Goal: Transaction & Acquisition: Purchase product/service

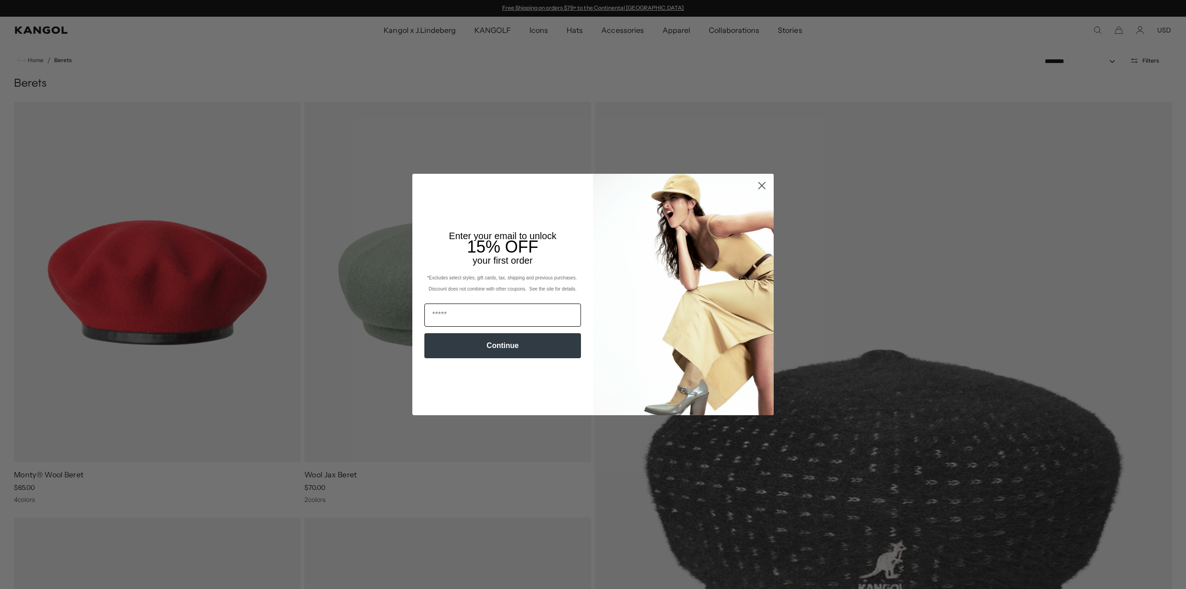
click at [467, 307] on input "Email" at bounding box center [502, 314] width 157 height 23
type input "**********"
click at [490, 345] on button "Continue" at bounding box center [502, 345] width 157 height 25
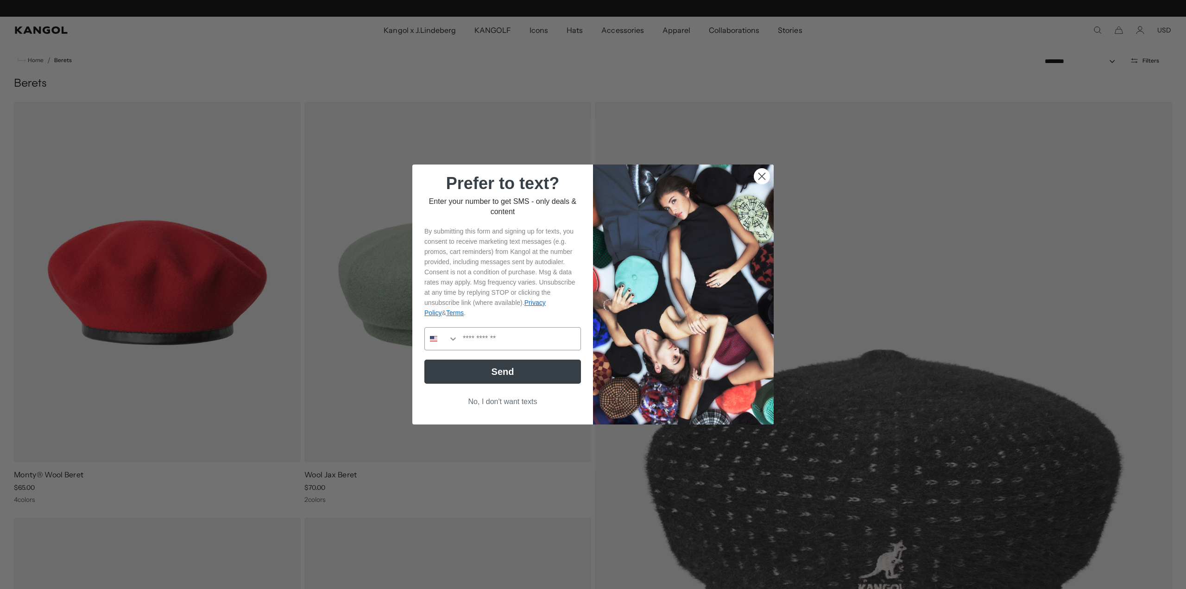
scroll to position [0, 0]
click at [526, 342] on input "Phone Number" at bounding box center [519, 338] width 122 height 22
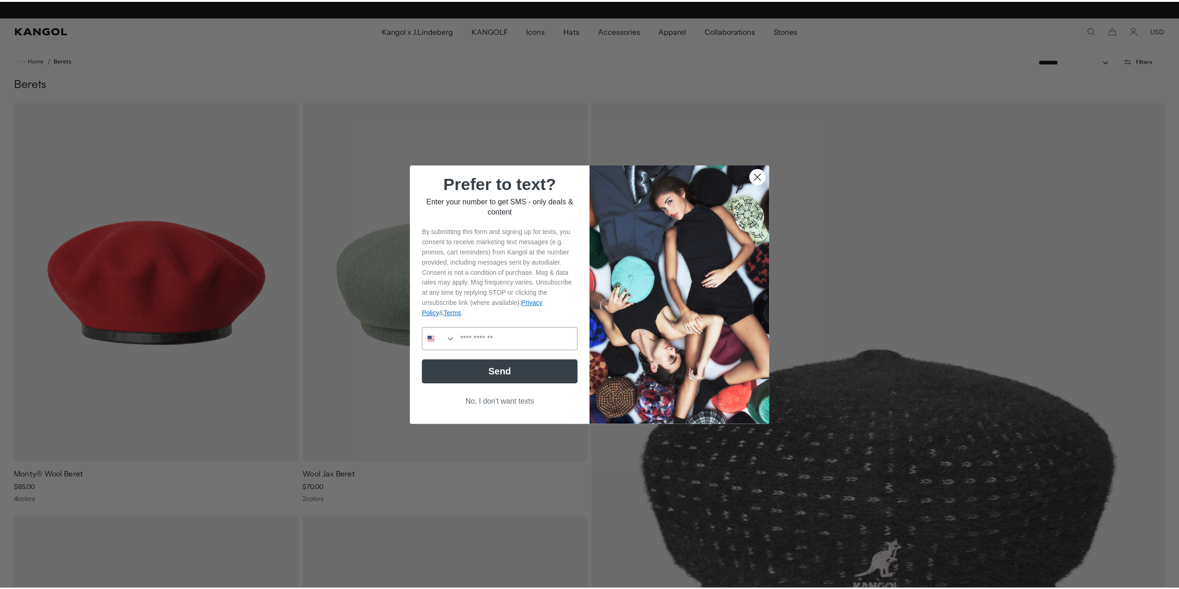
scroll to position [0, 191]
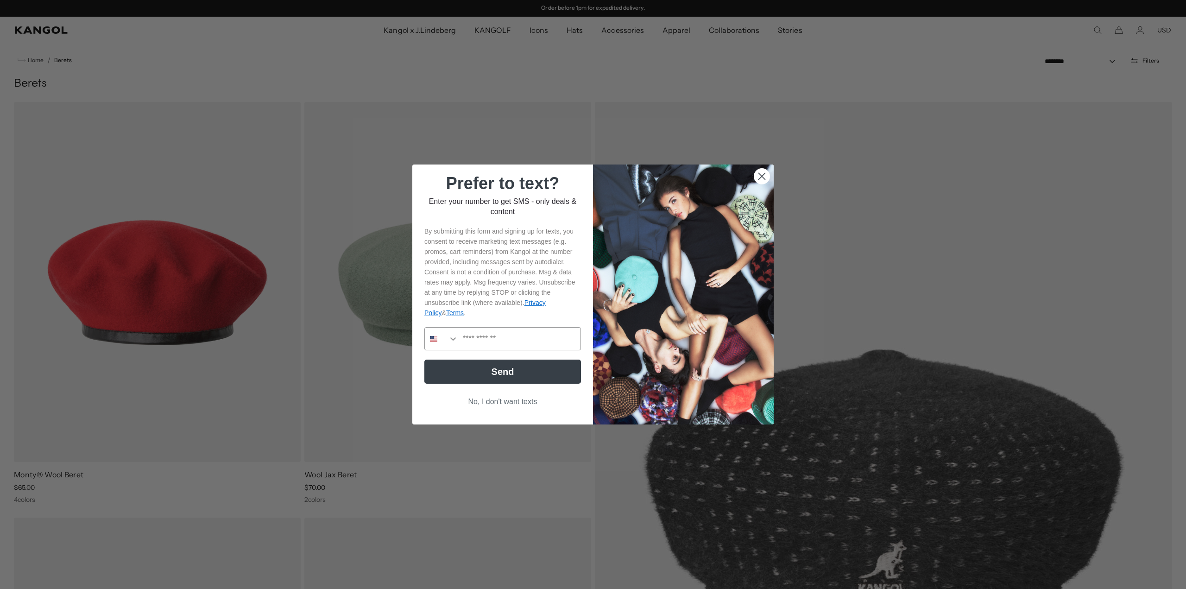
click at [518, 402] on button "No, I don't want texts" at bounding box center [502, 402] width 157 height 18
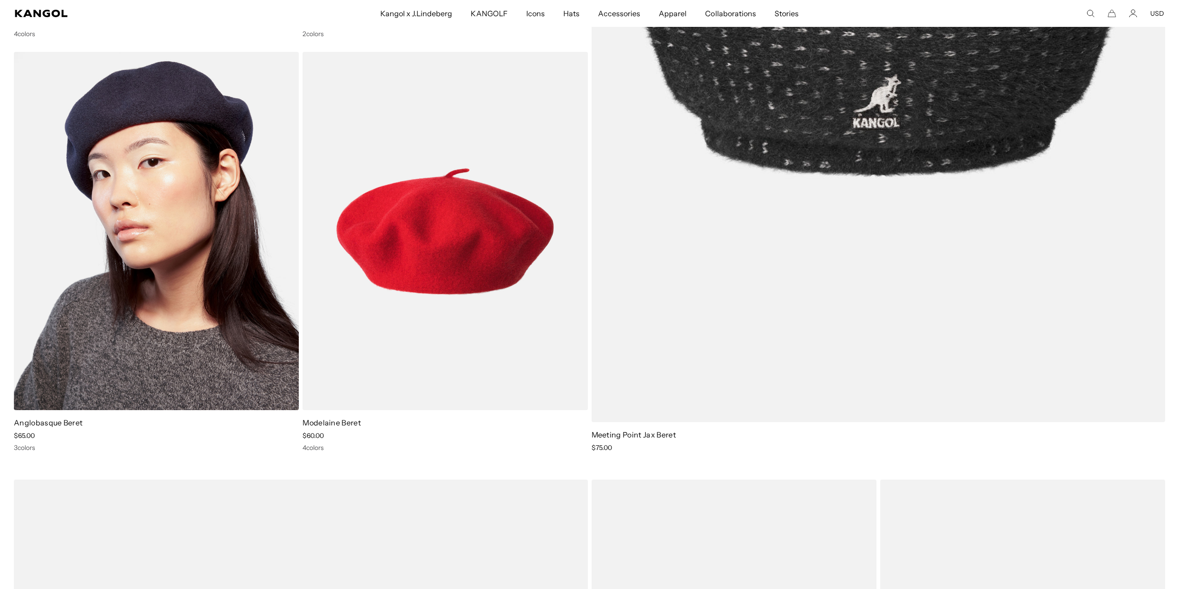
click at [31, 450] on div "3 colors" at bounding box center [156, 447] width 285 height 8
click at [142, 368] on img at bounding box center [156, 231] width 285 height 358
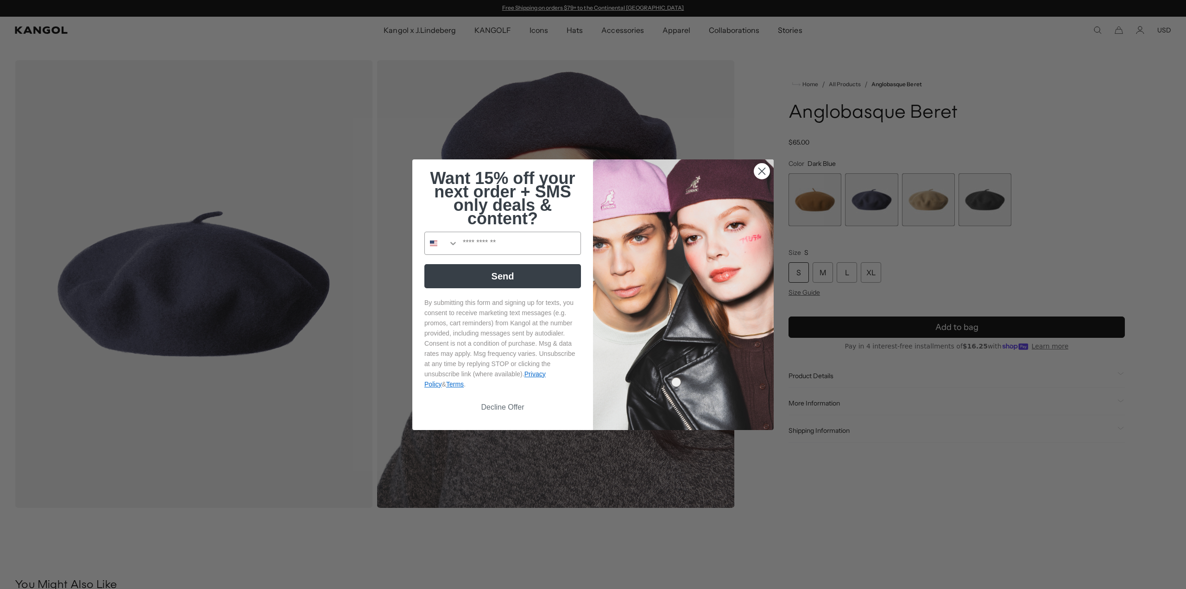
drag, startPoint x: 757, startPoint y: 171, endPoint x: 785, endPoint y: 171, distance: 27.3
click at [757, 171] on icon "Close dialog" at bounding box center [761, 171] width 16 height 16
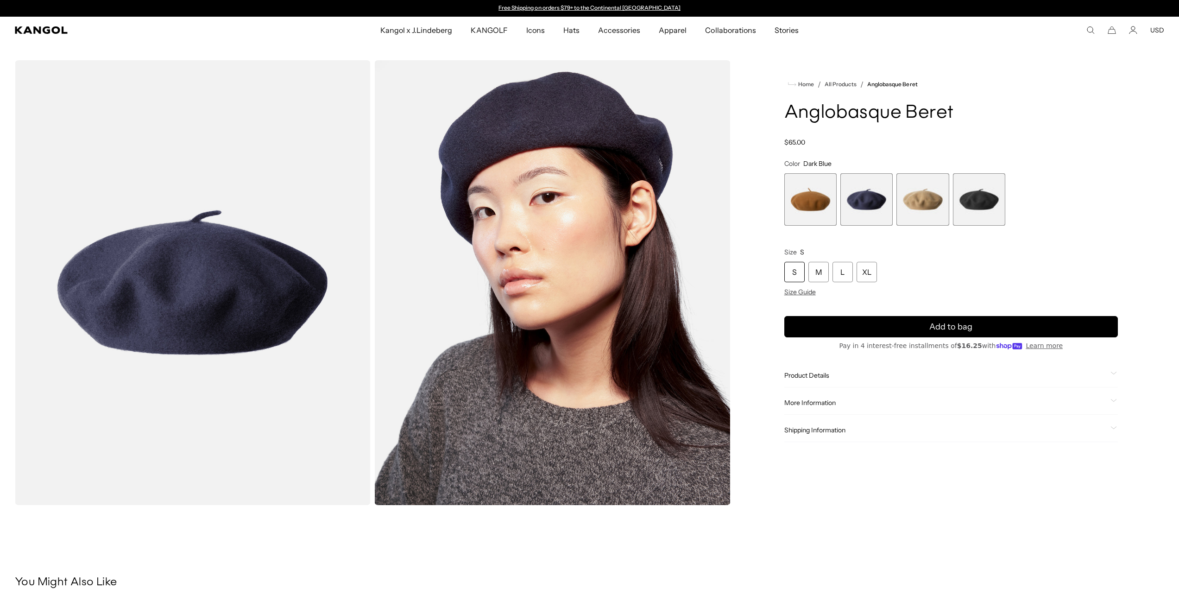
click at [921, 199] on span "3 of 4" at bounding box center [922, 199] width 52 height 52
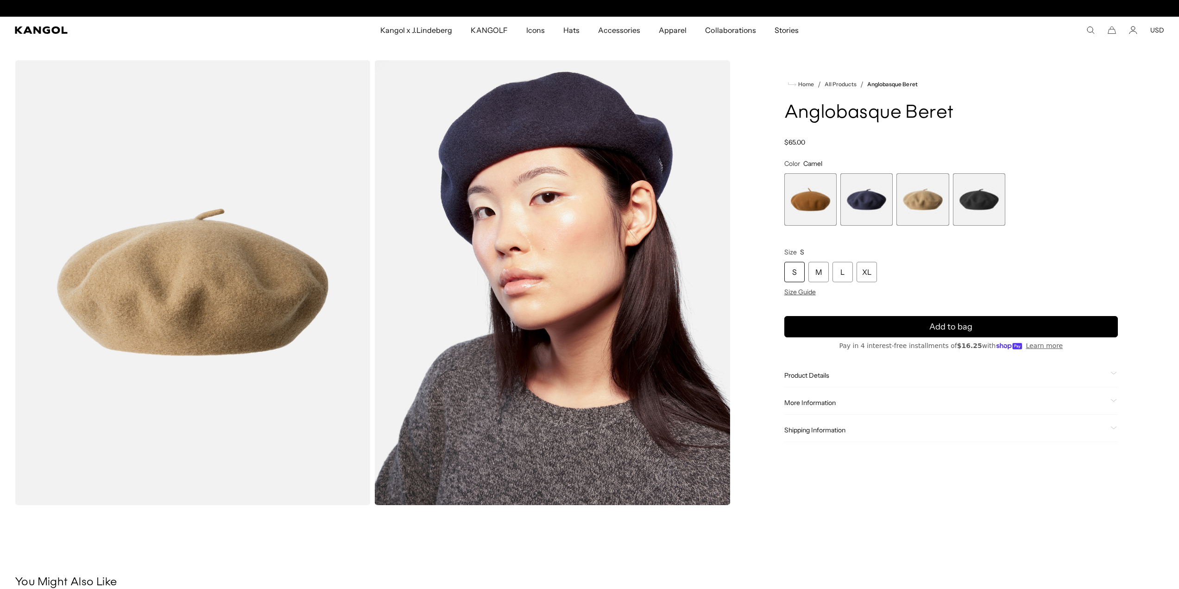
scroll to position [0, 191]
click at [808, 206] on span "1 of 4" at bounding box center [810, 199] width 52 height 52
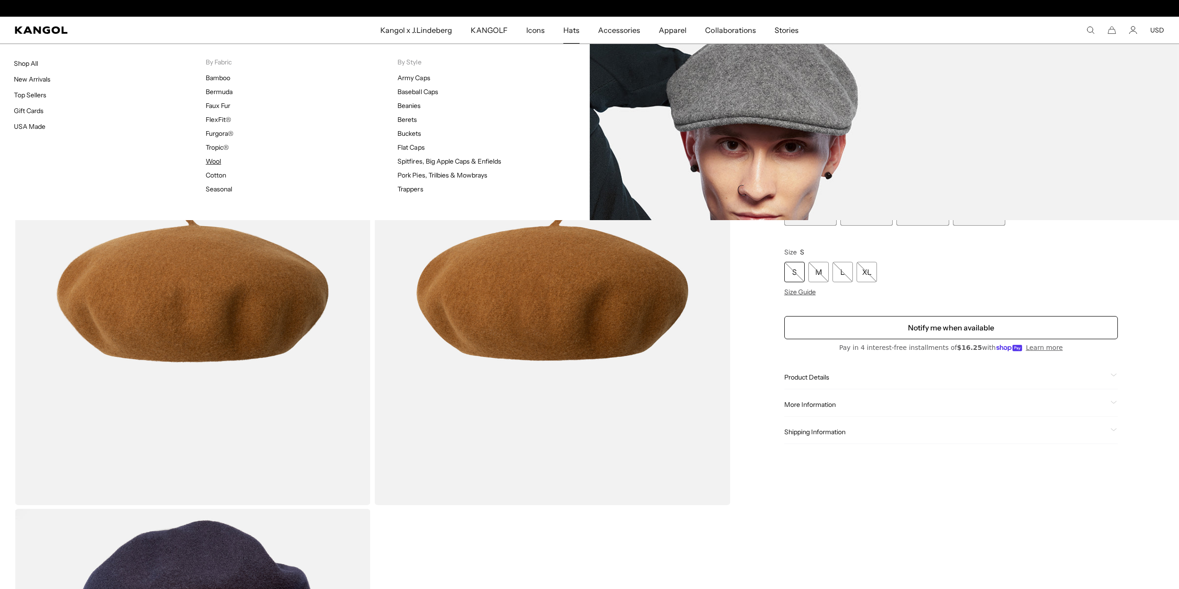
scroll to position [0, 191]
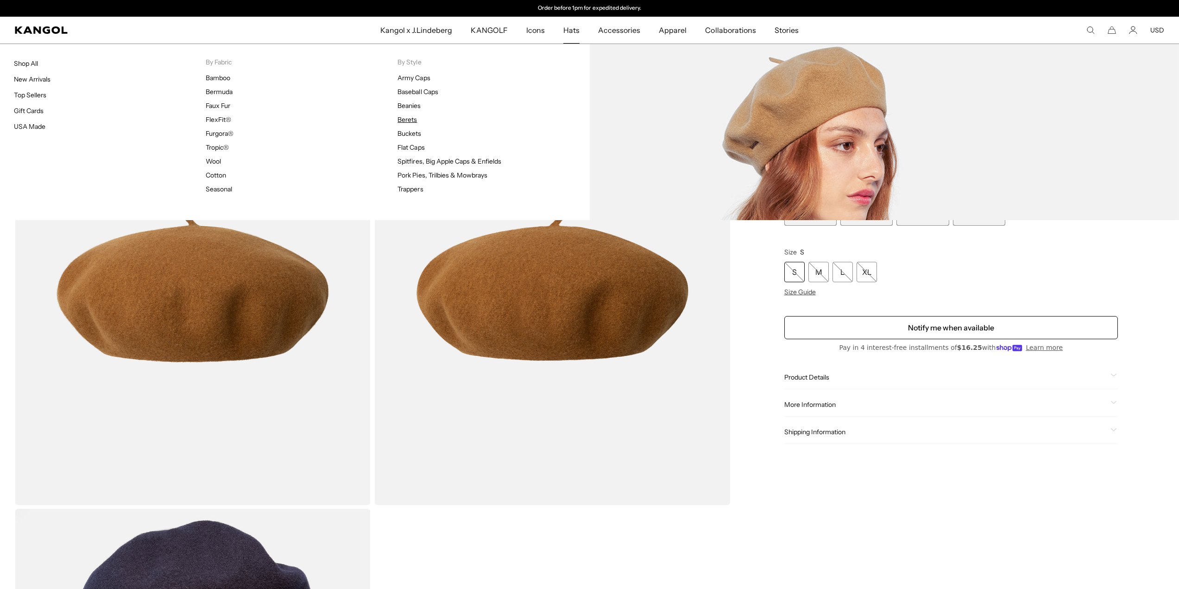
click at [413, 117] on link "Berets" at bounding box center [406, 119] width 19 height 8
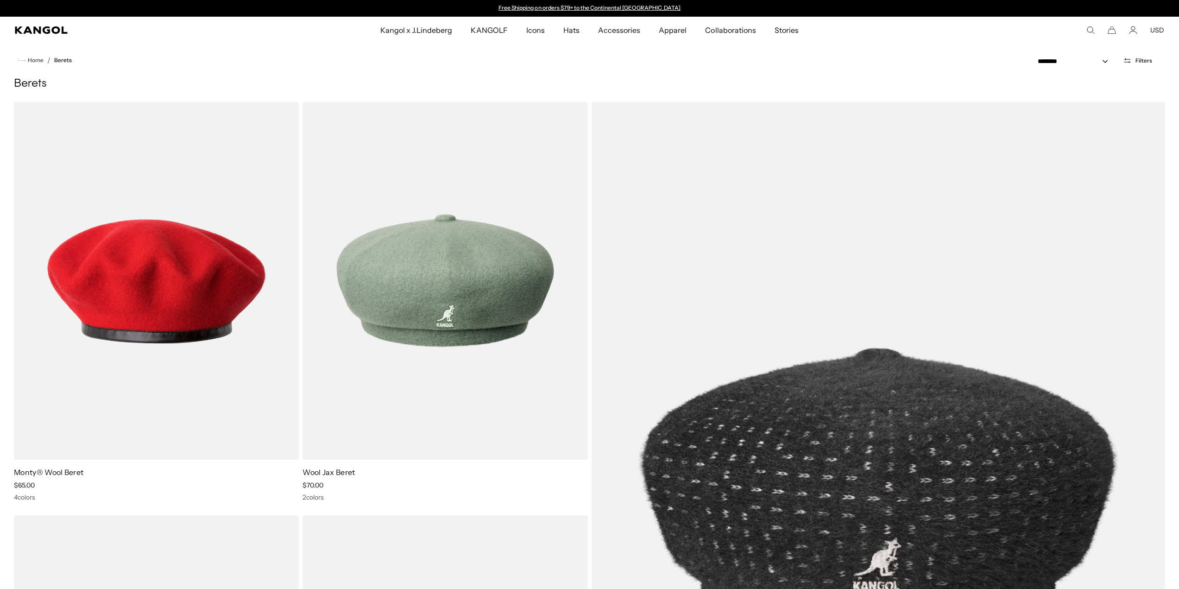
click at [1129, 59] on icon "Open filters" at bounding box center [1127, 61] width 9 height 8
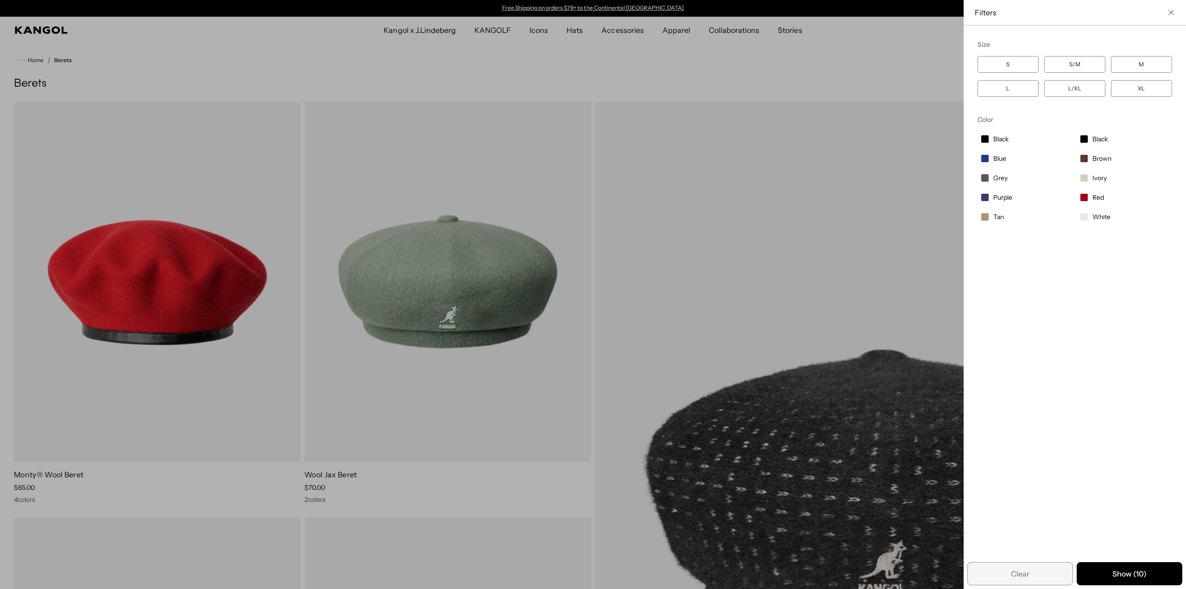
click at [1168, 13] on icon "Close filter list" at bounding box center [1170, 12] width 5 height 5
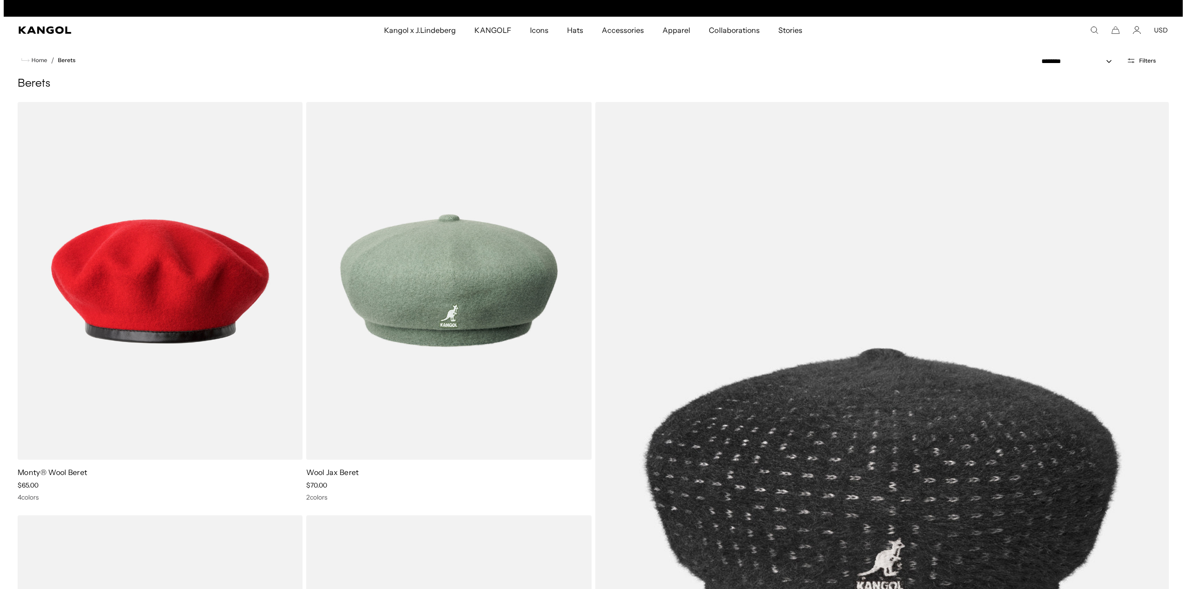
scroll to position [0, 191]
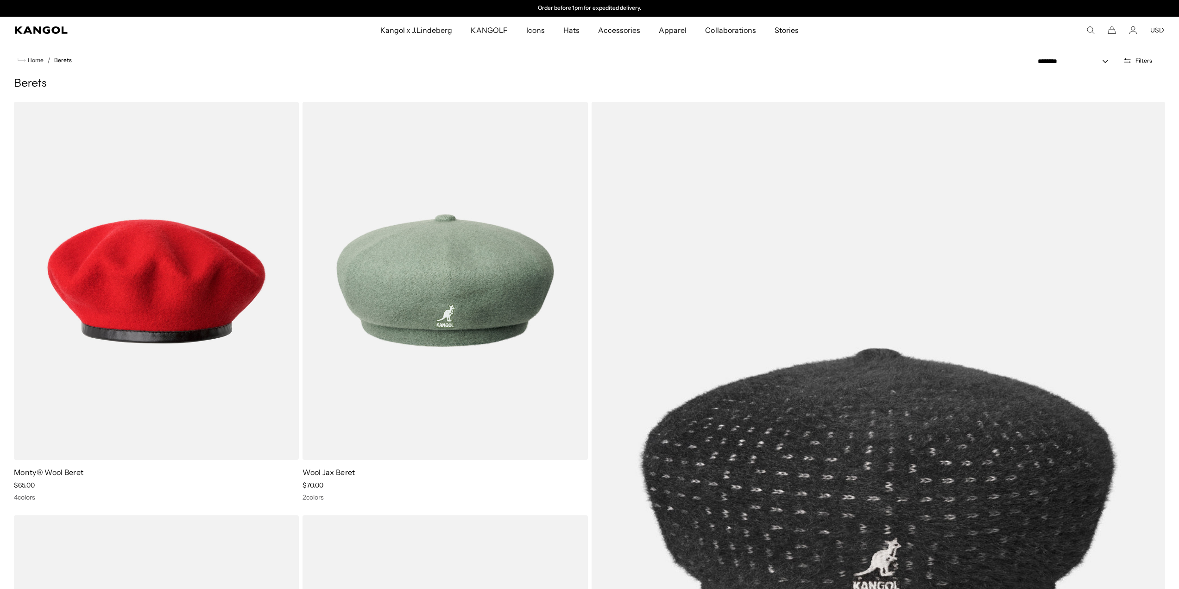
click at [1088, 26] on icon "Search here" at bounding box center [1090, 30] width 8 height 8
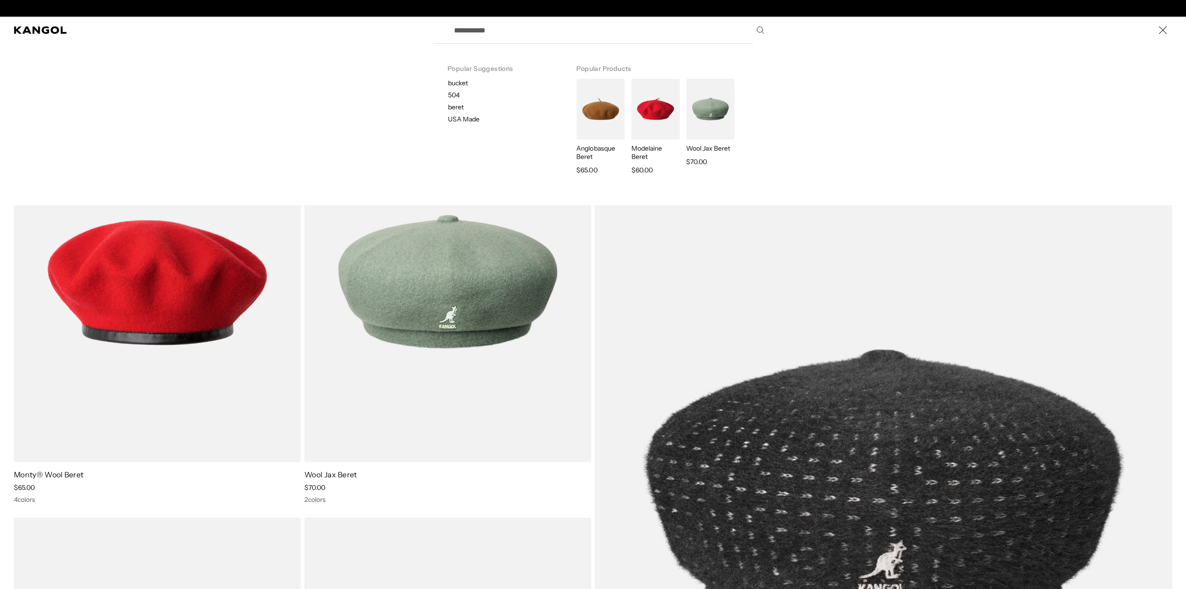
scroll to position [0, 0]
click at [518, 33] on input "Search here" at bounding box center [608, 30] width 320 height 23
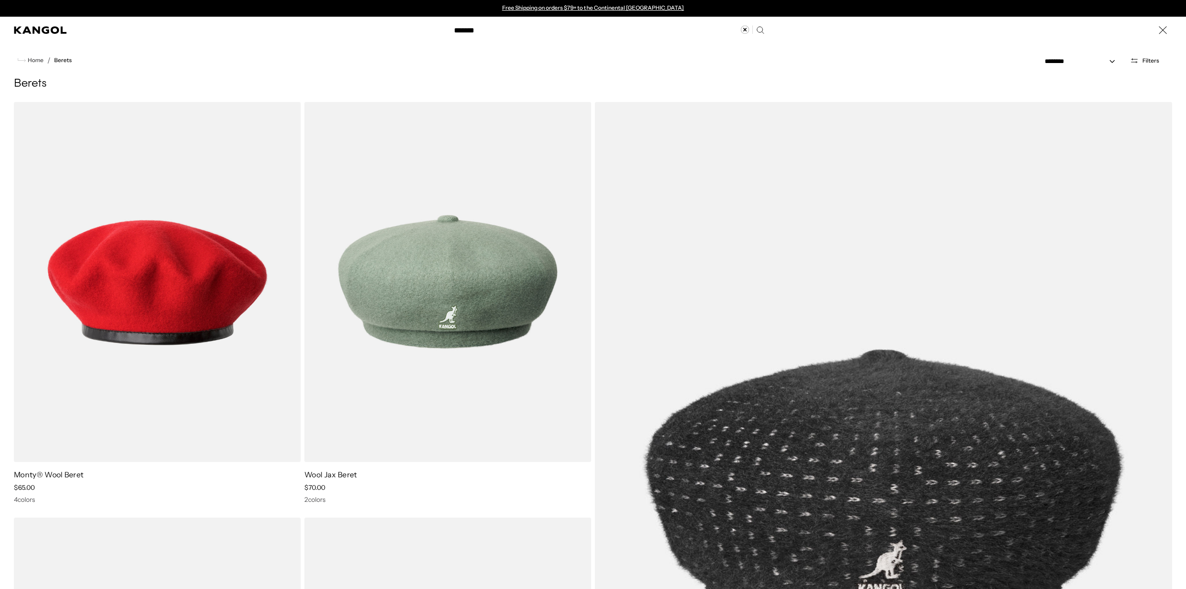
type input "*******"
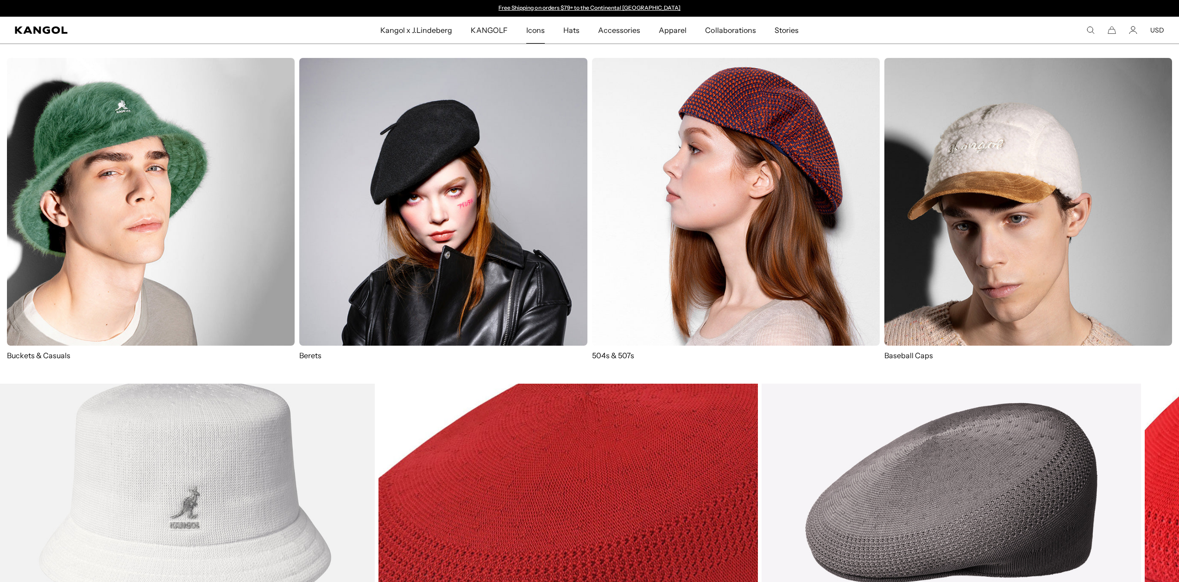
click at [436, 295] on img at bounding box center [443, 202] width 288 height 288
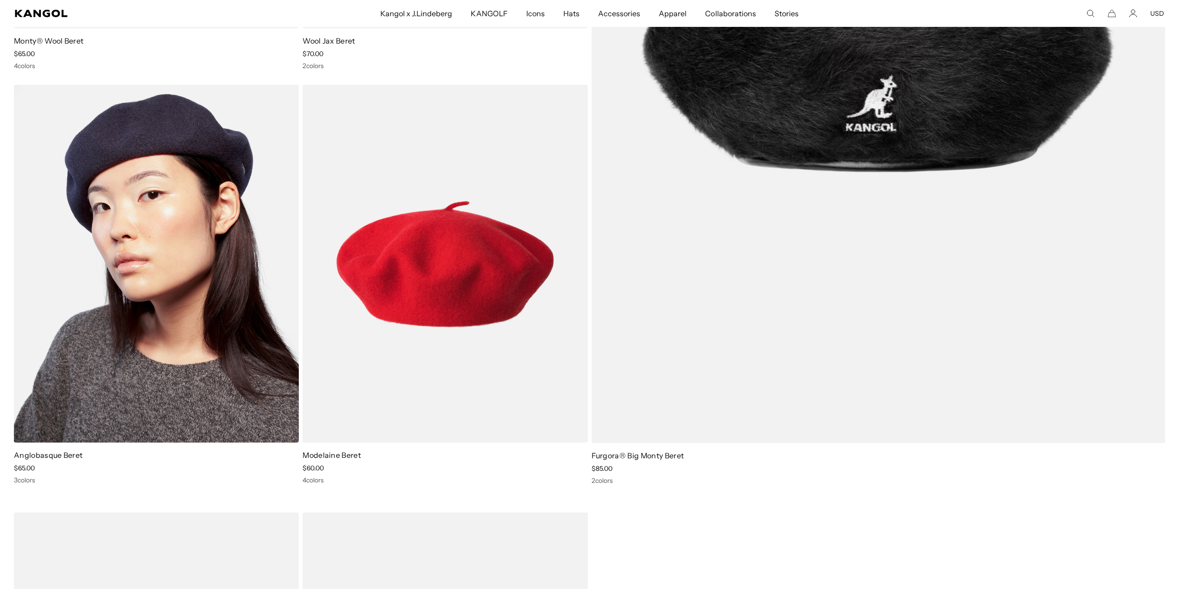
scroll to position [0, 191]
click at [177, 343] on img at bounding box center [156, 264] width 285 height 358
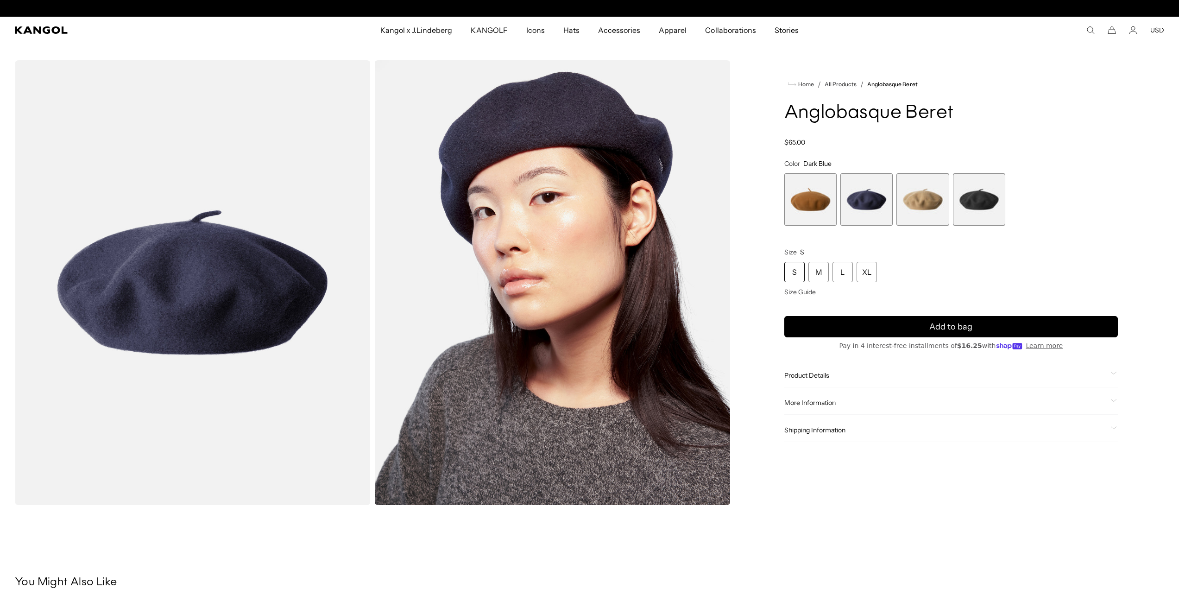
scroll to position [0, 191]
click at [857, 195] on span "2 of 4" at bounding box center [866, 199] width 52 height 52
click at [813, 200] on span "1 of 4" at bounding box center [810, 199] width 52 height 52
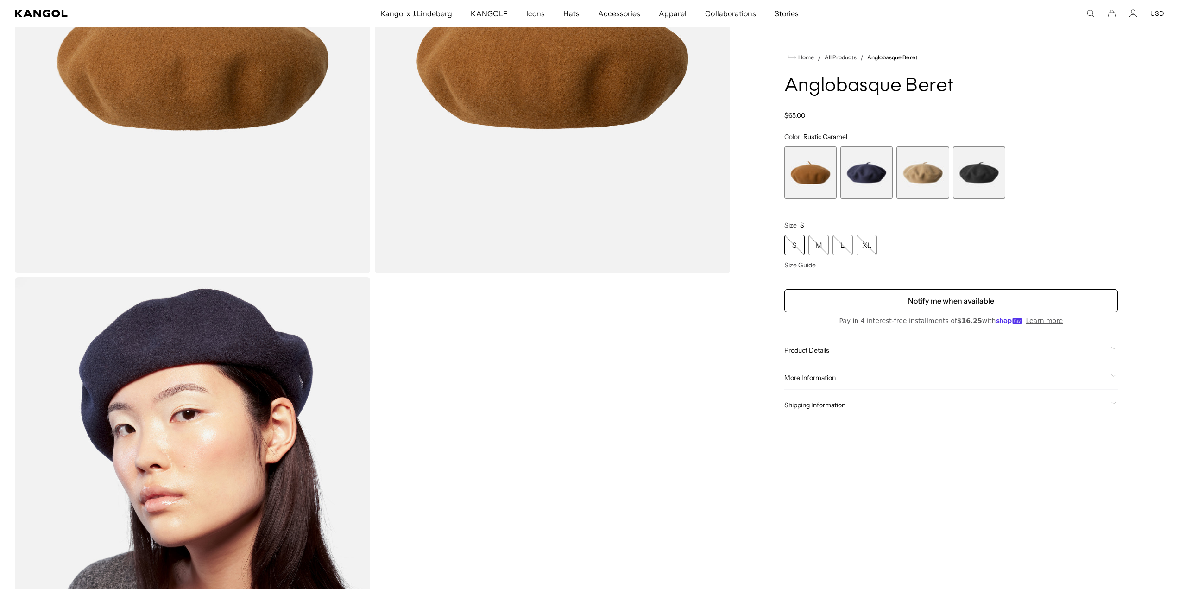
scroll to position [0, 191]
click at [913, 176] on span "3 of 4" at bounding box center [922, 172] width 52 height 52
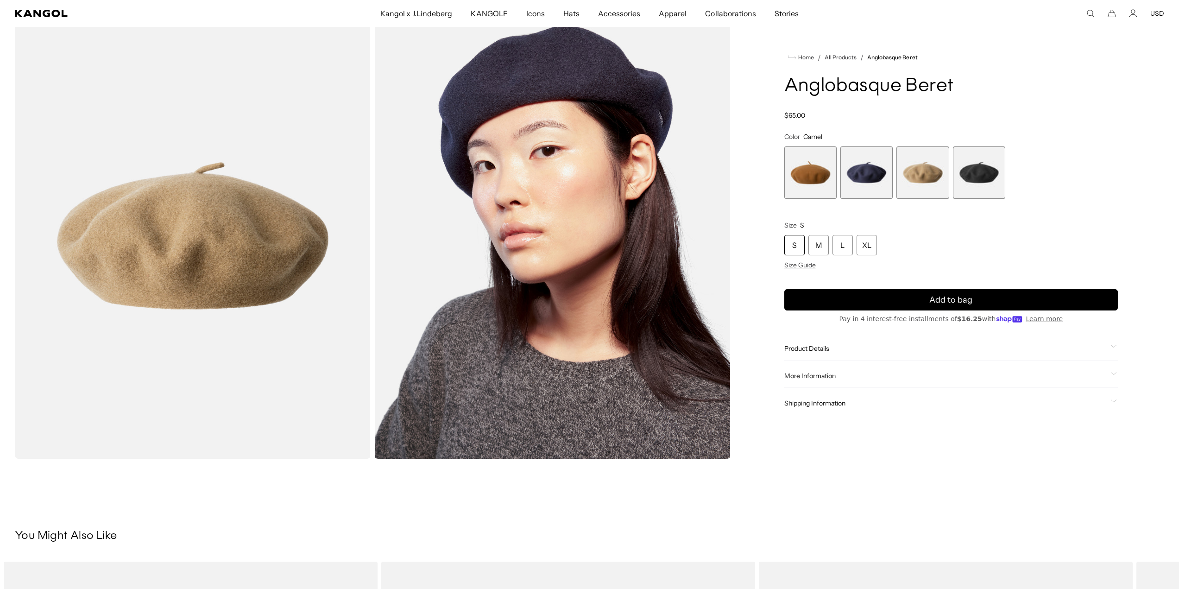
click at [984, 179] on span "4 of 4" at bounding box center [979, 172] width 52 height 52
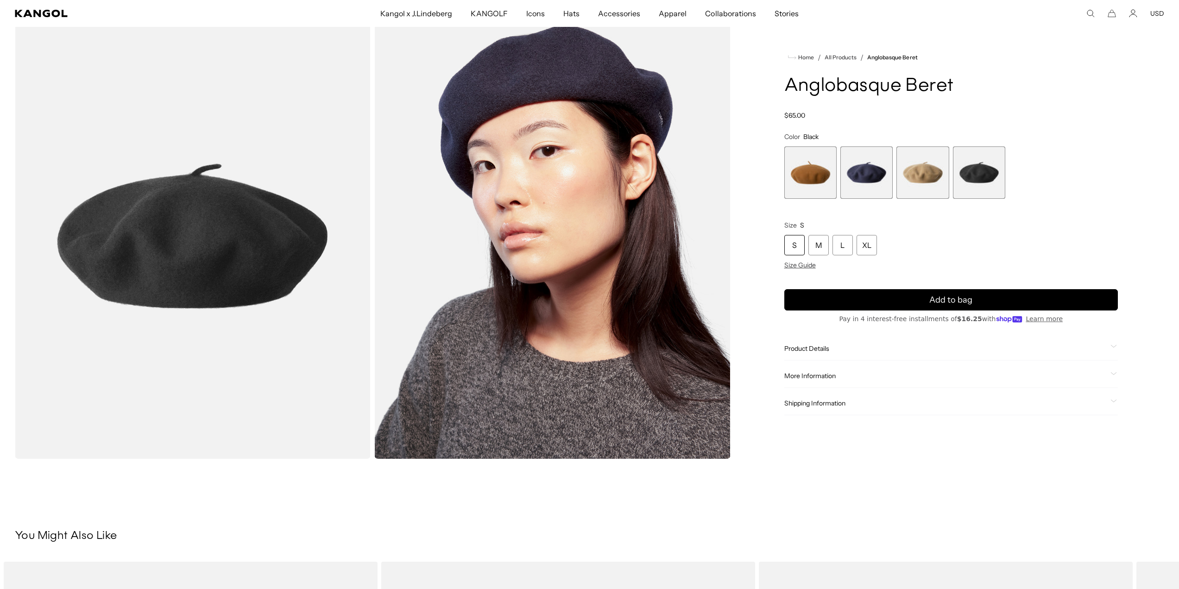
click at [926, 168] on span "3 of 4" at bounding box center [922, 172] width 52 height 52
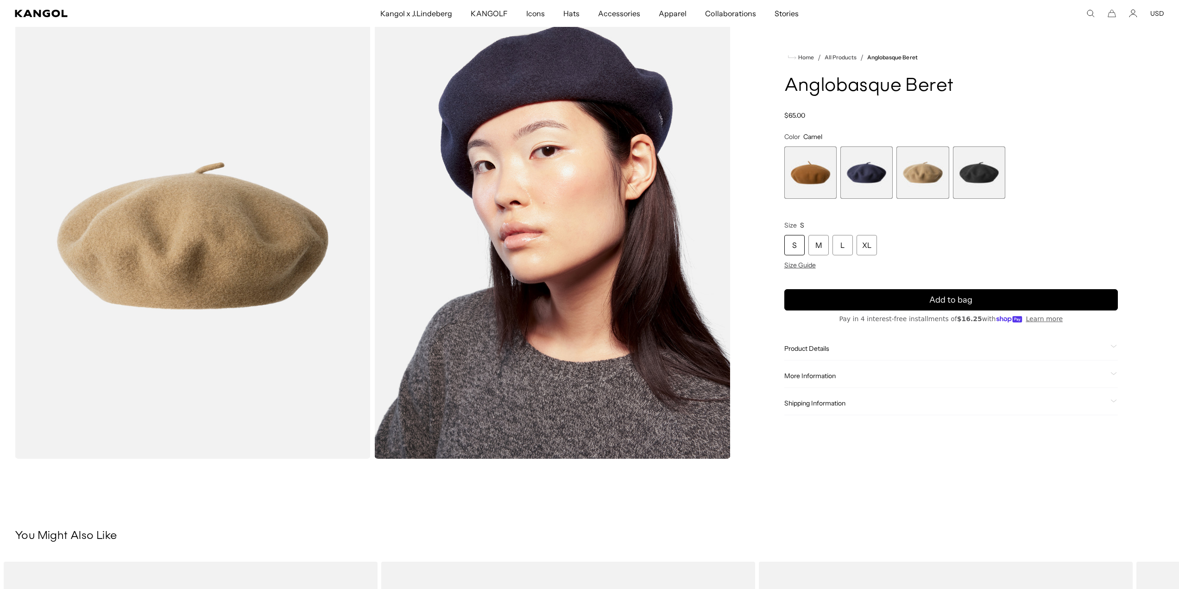
scroll to position [0, 191]
click at [802, 168] on span "1 of 4" at bounding box center [809, 172] width 52 height 52
click at [801, 168] on span "1 of 4" at bounding box center [810, 172] width 52 height 52
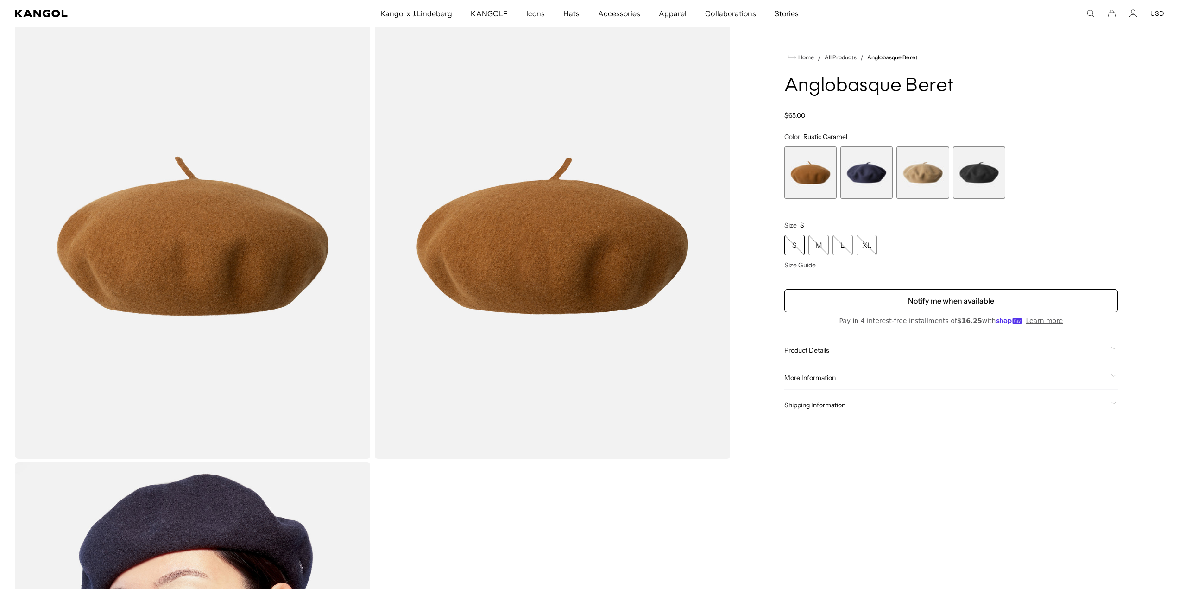
click at [865, 170] on span "2 of 4" at bounding box center [866, 172] width 52 height 52
